Goal: Information Seeking & Learning: Stay updated

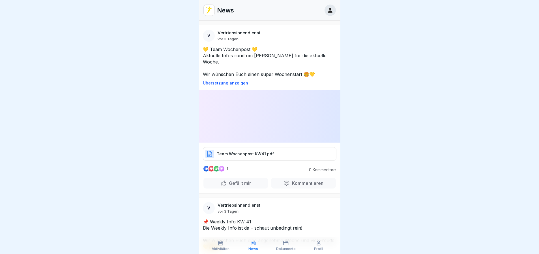
click at [239, 81] on p "Übersetzung anzeigen" at bounding box center [270, 83] width 134 height 5
click at [227, 81] on p "Original anzeigen" at bounding box center [270, 83] width 134 height 5
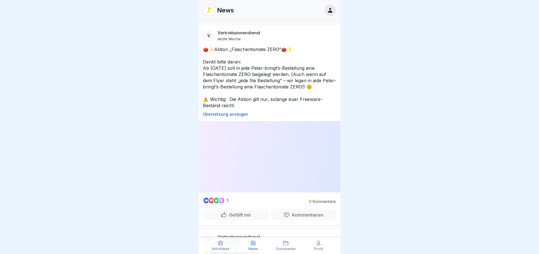
click at [404, 99] on div at bounding box center [269, 127] width 539 height 254
